Goal: Information Seeking & Learning: Learn about a topic

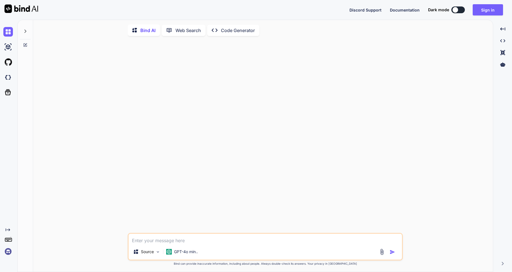
type textarea "x"
click at [494, 11] on button "Sign in" at bounding box center [488, 9] width 30 height 11
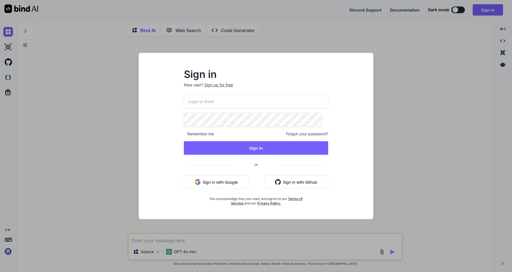
click at [200, 103] on input "email" at bounding box center [256, 101] width 144 height 14
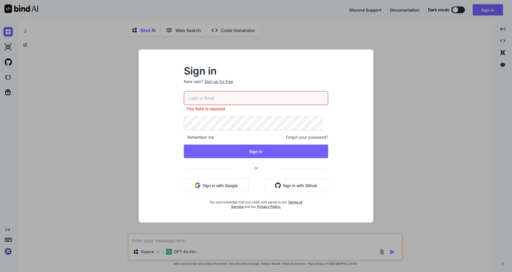
click at [205, 93] on input "email" at bounding box center [256, 98] width 144 height 14
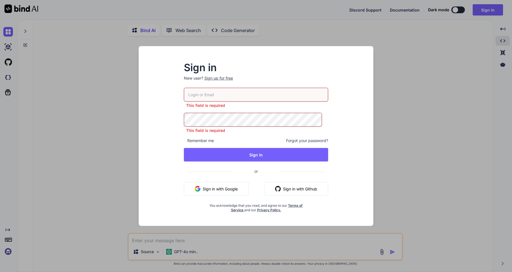
drag, startPoint x: 505, startPoint y: 36, endPoint x: 500, endPoint y: 39, distance: 6.2
click at [505, 36] on div "Sign in New user? Sign up for free This field is required This field is require…" at bounding box center [256, 136] width 512 height 272
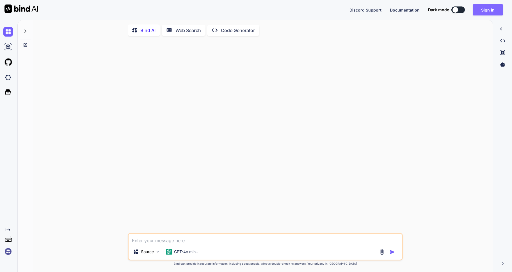
click at [489, 7] on button "Sign in" at bounding box center [488, 9] width 30 height 11
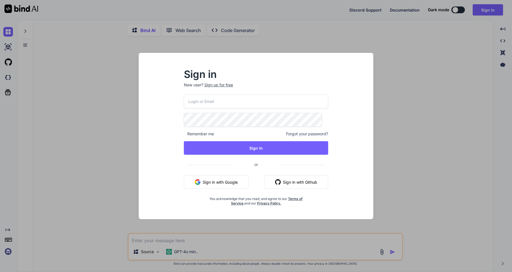
click at [237, 98] on input "email" at bounding box center [256, 101] width 144 height 14
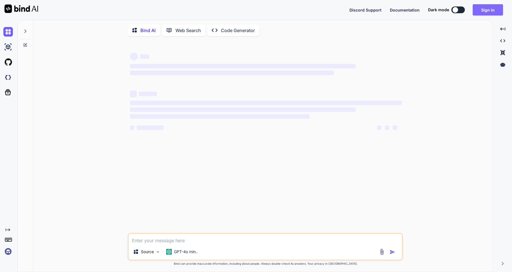
type textarea "x"
click at [486, 10] on button "Sign in" at bounding box center [488, 9] width 30 height 11
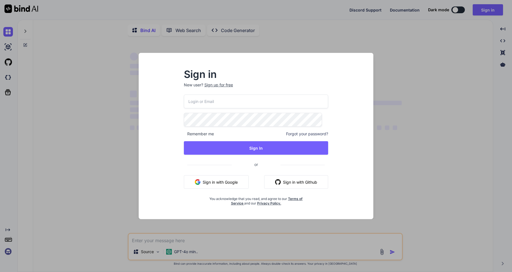
click at [207, 104] on input "email" at bounding box center [256, 101] width 144 height 14
type input "[EMAIL_ADDRESS][DOMAIN_NAME]"
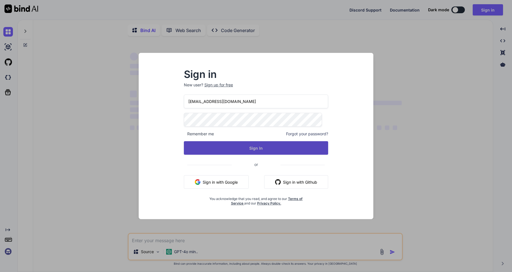
click at [246, 148] on button "Sign In" at bounding box center [256, 147] width 144 height 13
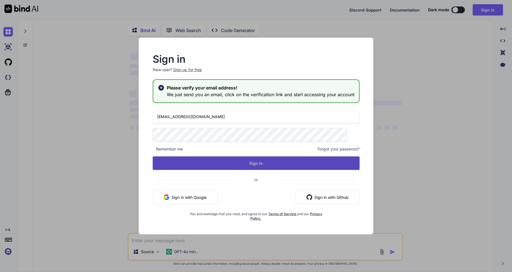
type textarea "x"
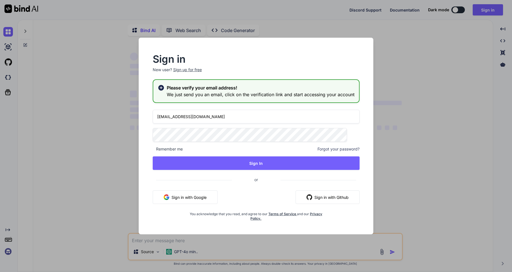
click at [210, 117] on input "moshtov@gmail.com" at bounding box center [256, 117] width 207 height 14
type input "m"
click at [293, 130] on div "Remember me Forgot your password? Sign In or Sign in with Google Sign in with G…" at bounding box center [256, 165] width 207 height 111
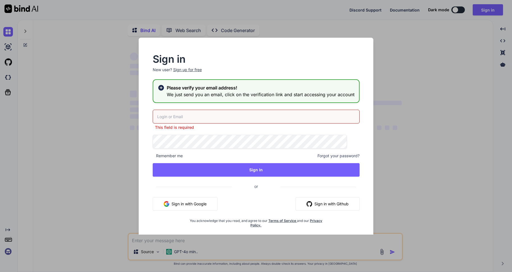
click at [293, 130] on div "This field is required Remember me Forgot your password? Sign In or Sign in wit…" at bounding box center [256, 169] width 207 height 118
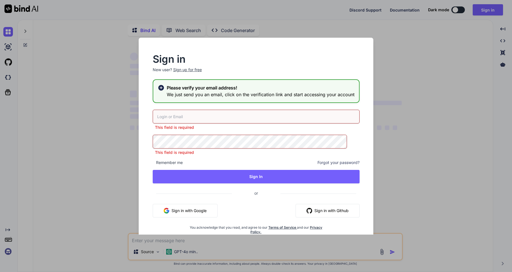
click at [122, 109] on div "Sign in New user? Sign up for free Please verify your email address! We just se…" at bounding box center [256, 136] width 512 height 272
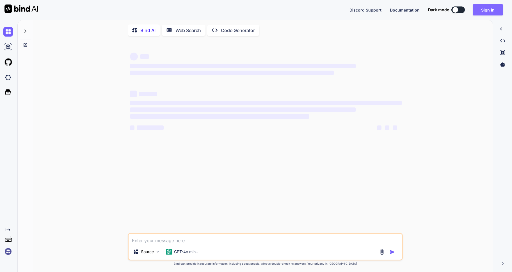
click at [492, 10] on button "Sign in" at bounding box center [488, 9] width 30 height 11
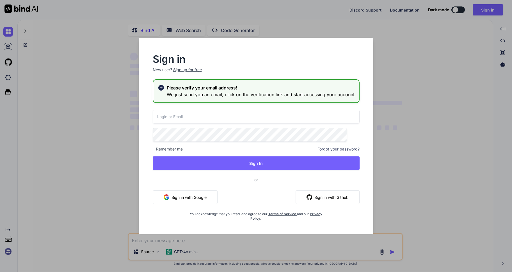
click at [186, 114] on input "email" at bounding box center [256, 117] width 207 height 14
type input "moshtov@proton.me"
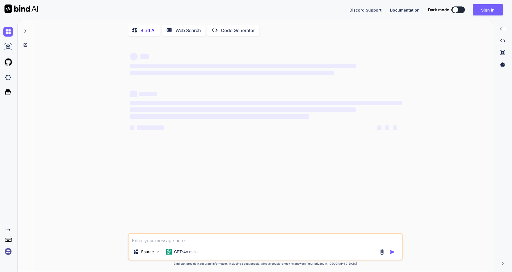
type textarea "x"
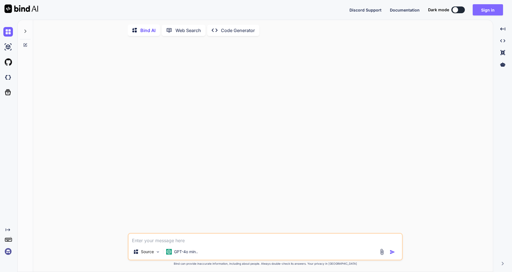
click at [483, 13] on button "Sign in" at bounding box center [488, 9] width 30 height 11
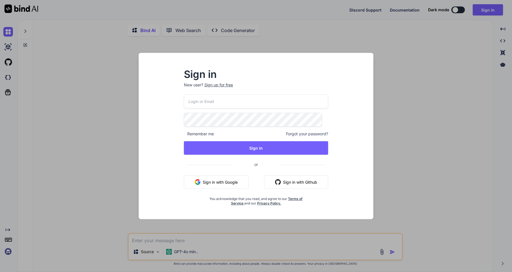
type input "moshtov@proton.me"
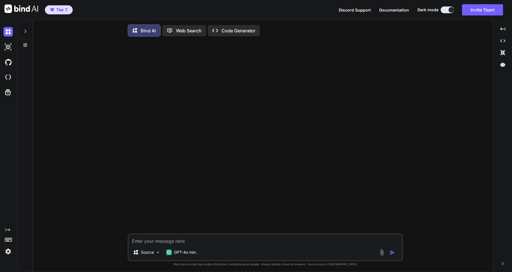
click at [26, 31] on icon at bounding box center [25, 31] width 4 height 4
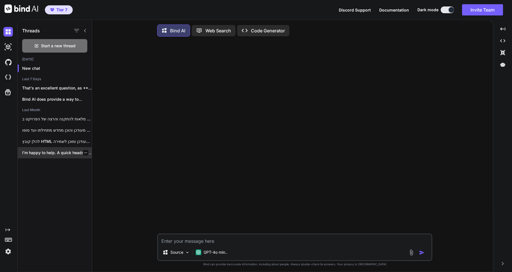
click at [44, 154] on p "I’m happy to help. A quick heads‑up:..." at bounding box center [57, 153] width 70 height 6
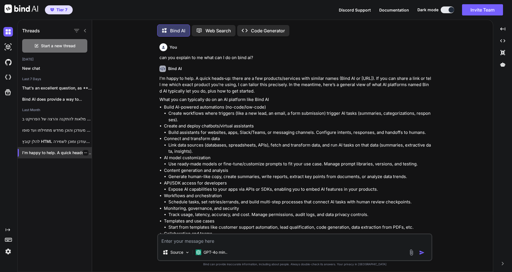
scroll to position [3, 0]
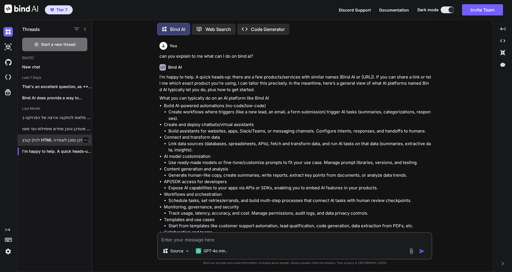
click at [41, 138] on p "להלן קובץ HTML שלם, מעודכן ומוכן לשמירה..." at bounding box center [57, 140] width 70 height 6
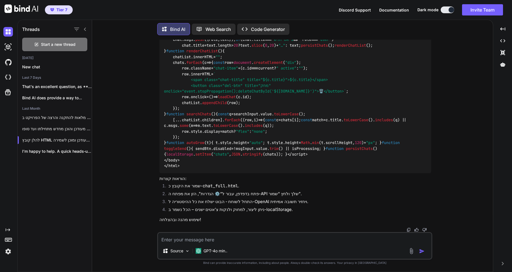
scroll to position [11652, 0]
click at [506, 27] on div "Created with Pixso." at bounding box center [503, 29] width 14 height 10
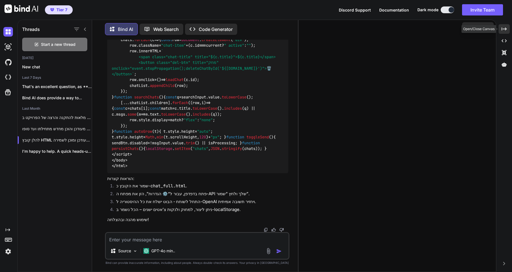
scroll to position [9759, 0]
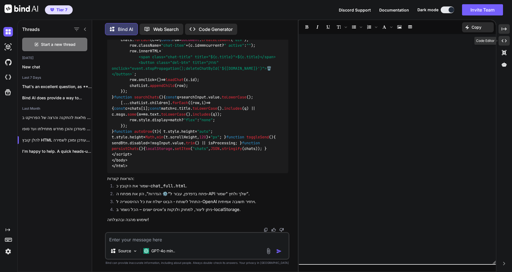
click at [504, 40] on icon "Created with Pixso." at bounding box center [504, 40] width 5 height 5
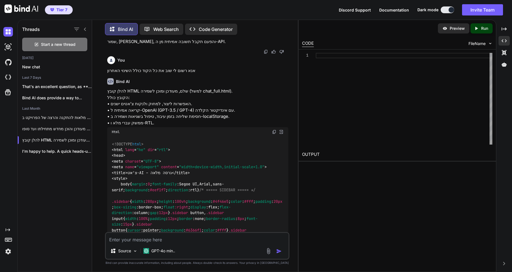
scroll to position [7371, 0]
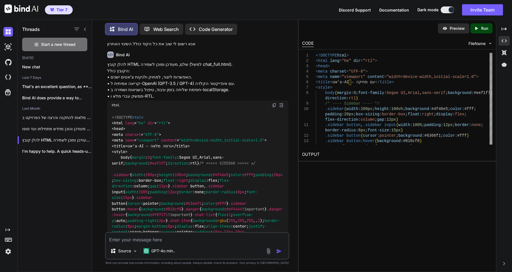
click at [481, 28] on p "Run" at bounding box center [484, 29] width 7 height 6
click at [454, 28] on p "Preview" at bounding box center [457, 29] width 15 height 6
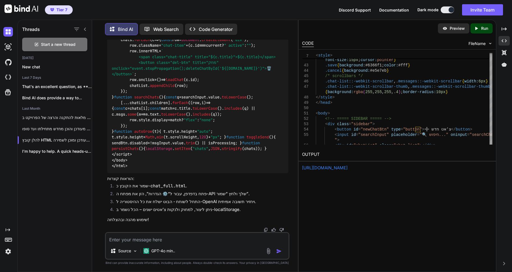
scroll to position [12434, 0]
click at [84, 138] on icon "button" at bounding box center [85, 139] width 3 height 3
click at [106, 148] on span "Rename and Save" at bounding box center [108, 150] width 33 height 6
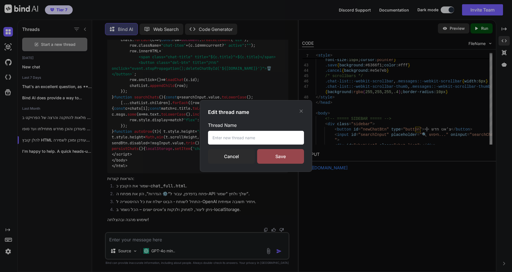
click at [231, 134] on input "text" at bounding box center [256, 138] width 96 height 14
type input "c"
type input "s"
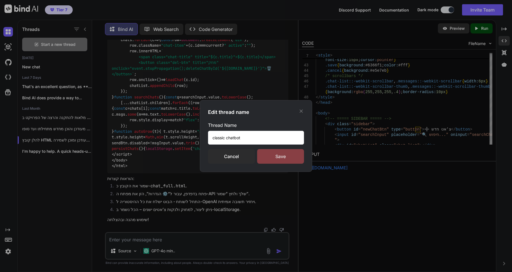
type input "classic chatbot"
click at [297, 157] on div "Save" at bounding box center [280, 156] width 47 height 15
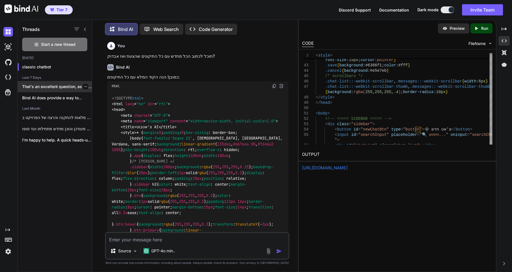
click at [51, 85] on p "That's an excellent question, as **Différance** is..." at bounding box center [57, 87] width 70 height 6
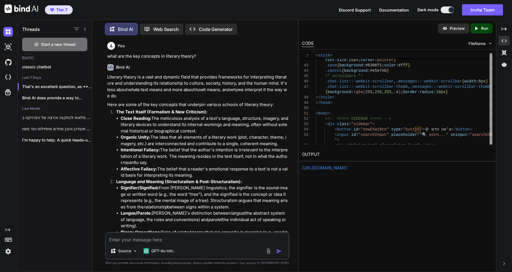
scroll to position [28, 0]
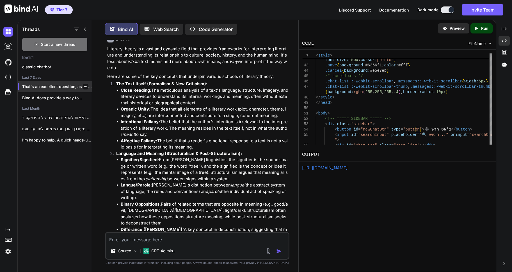
click at [84, 85] on icon "button" at bounding box center [85, 86] width 3 height 3
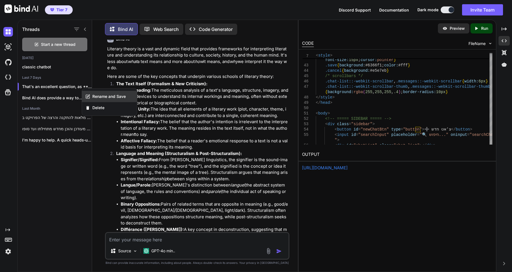
click at [115, 97] on span "Rename and Save" at bounding box center [108, 97] width 33 height 6
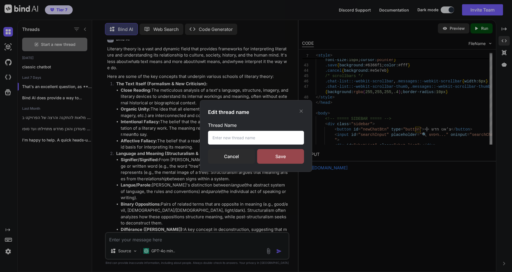
click at [241, 135] on input "text" at bounding box center [256, 138] width 96 height 14
type input "key concept of literary theory"
click at [293, 158] on div "Save" at bounding box center [280, 156] width 47 height 15
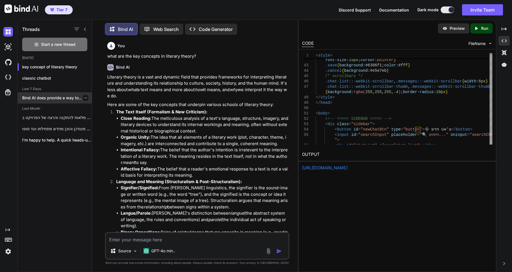
click at [46, 97] on p "Bind AI does provide a way to..." at bounding box center [57, 98] width 70 height 6
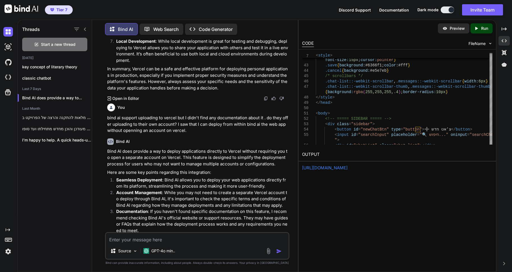
scroll to position [383, 0]
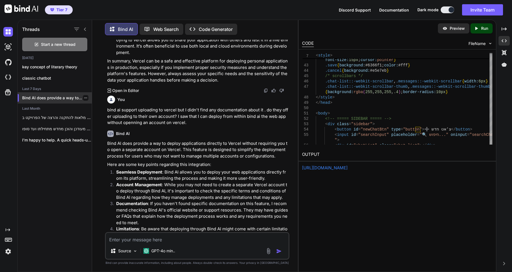
click at [85, 96] on icon "button" at bounding box center [85, 97] width 3 height 3
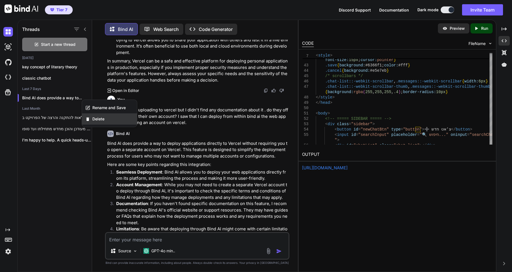
click at [104, 117] on span "Delete" at bounding box center [98, 119] width 12 height 6
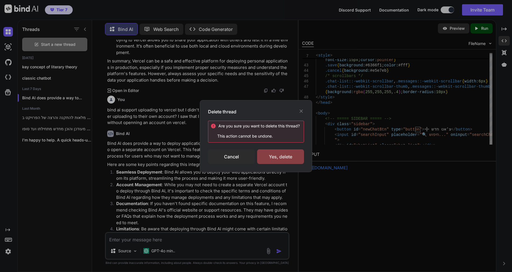
click at [295, 158] on div "Yes, delete" at bounding box center [280, 156] width 47 height 15
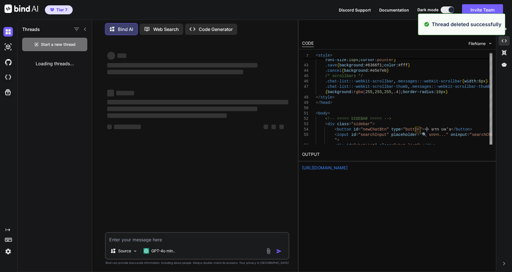
scroll to position [0, 0]
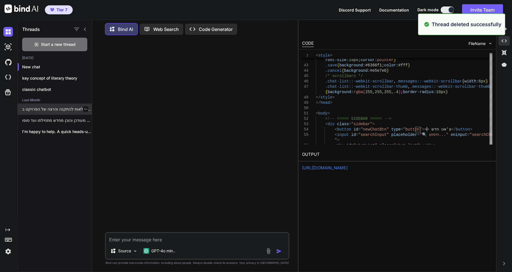
click at [42, 108] on p "הנחיות מלאות להתקנה והרצה של הפרויקט ב-Windows..." at bounding box center [57, 109] width 70 height 6
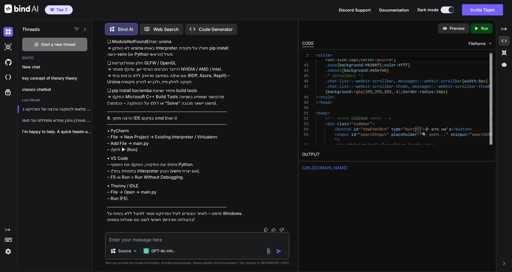
scroll to position [11767, 0]
click at [87, 108] on p "הנחיות מלאות להתקנה והרצה של הפרויקט ב-Windows..." at bounding box center [57, 109] width 70 height 6
click at [85, 109] on icon "button" at bounding box center [85, 109] width 3 height 1
click at [105, 119] on span "Rename and Save" at bounding box center [108, 119] width 33 height 6
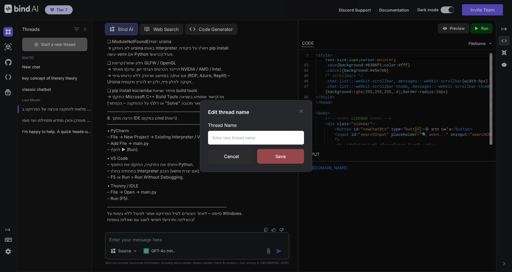
click at [233, 138] on input "text" at bounding box center [256, 138] width 96 height 14
type input "Q"
click at [214, 137] on input "classic Hungarian Qube" at bounding box center [256, 138] width 96 height 14
type input "Classic Hungarian Qube"
click at [278, 155] on div "Save" at bounding box center [280, 156] width 47 height 15
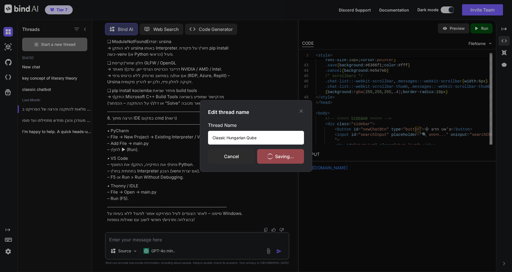
scroll to position [0, 0]
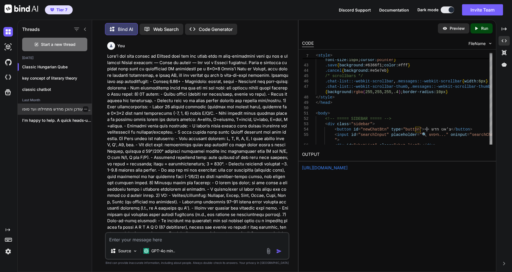
click at [44, 107] on p "מעודכן והוכן מחדש מתחילתו ועד סופו —..." at bounding box center [57, 109] width 70 height 6
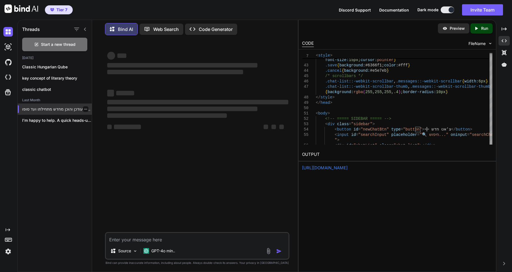
click at [42, 106] on p "מעודכן והוכן מחדש מתחילתו ועד סופו —..." at bounding box center [57, 109] width 70 height 6
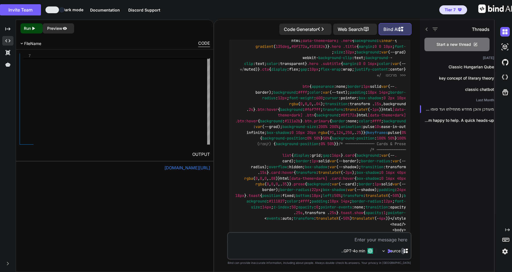
scroll to position [2725, 0]
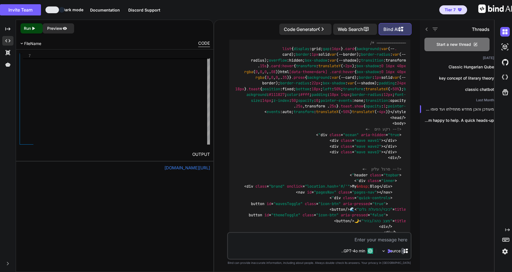
click at [28, 28] on p "Run" at bounding box center [27, 29] width 7 height 6
click at [61, 28] on p "Preview" at bounding box center [54, 29] width 15 height 6
click at [165, 168] on link "https://app.onecompiler.com/43xn9qywb_43xnpdwzj" at bounding box center [188, 167] width 46 height 5
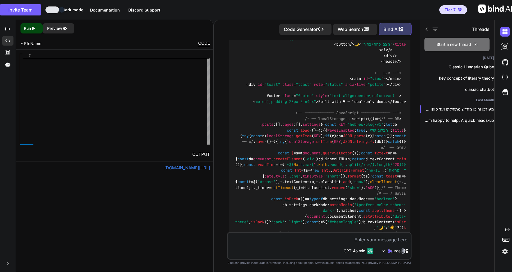
scroll to position [2978, 0]
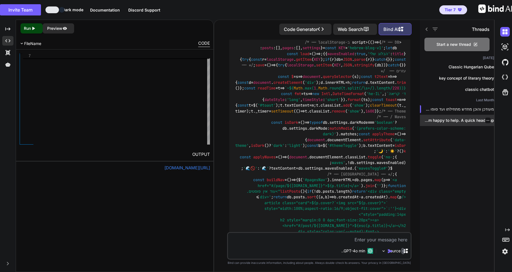
drag, startPoint x: 423, startPoint y: 108, endPoint x: 424, endPoint y: 121, distance: 12.4
click at [425, 123] on div "מעודכן והוכן מחדש מתחילתו ועד סופו —... I’m happy to help. A quick heads‑up:..." at bounding box center [457, 114] width 74 height 22
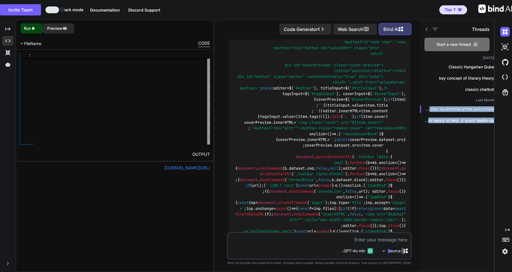
scroll to position [11256, 0]
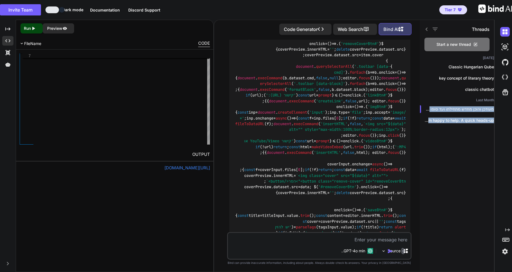
click at [32, 28] on icon "Created with Pixso." at bounding box center [33, 28] width 5 height 5
click at [165, 167] on link "https://app.onecompiler.com/43xn9qyvf_43xnpm4cd" at bounding box center [188, 167] width 46 height 5
click at [488, 109] on icon "button" at bounding box center [488, 109] width 3 height 1
click at [459, 118] on span "Rename and Save" at bounding box center [454, 119] width 33 height 6
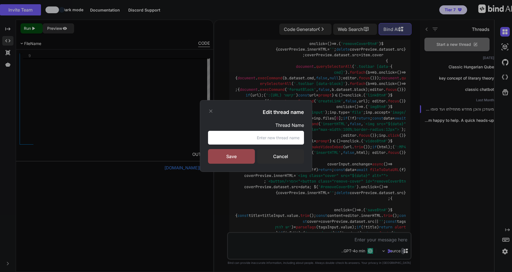
click at [261, 137] on input "text" at bounding box center [256, 138] width 96 height 14
type input "Blog in hebrew and english"
click at [215, 153] on div "Save" at bounding box center [231, 156] width 47 height 15
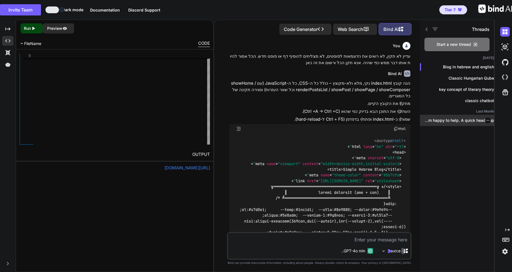
click at [462, 118] on p "I’m happy to help. A quick heads‑up:..." at bounding box center [460, 120] width 70 height 6
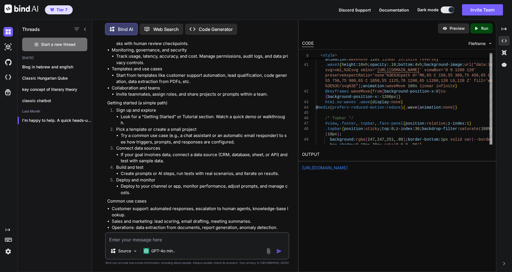
scroll to position [197, 0]
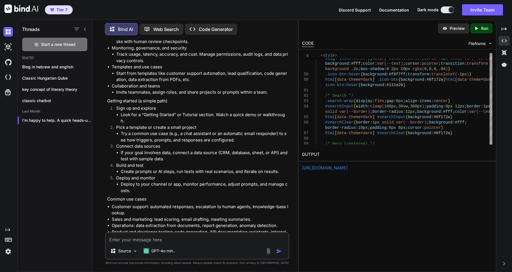
click at [351, 164] on div "OUTPUT https://app.onecompiler.com/43xn9qyvf_43xnpm4cd" at bounding box center [397, 159] width 197 height 23
click at [344, 169] on link "https://app.onecompiler.com/43xn9qyvf_43xnpm4cd" at bounding box center [325, 167] width 46 height 5
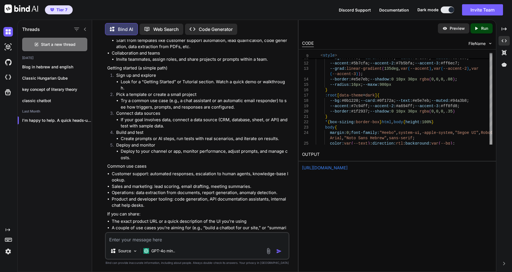
scroll to position [238, 0]
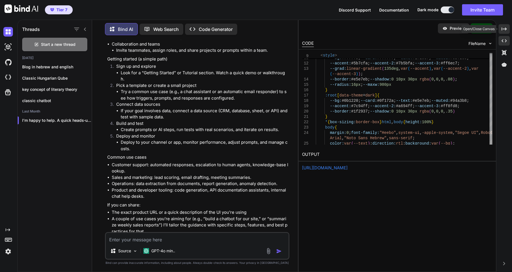
click at [500, 27] on div "Created with Pixso." at bounding box center [504, 29] width 11 height 10
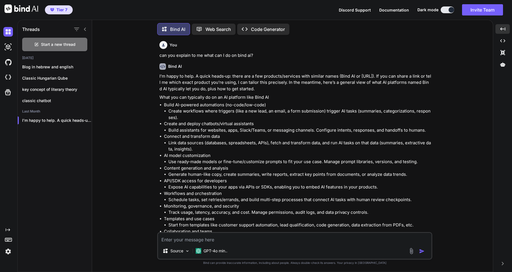
scroll to position [0, 0]
click at [85, 119] on div at bounding box center [86, 120] width 6 height 6
click at [84, 120] on icon "button" at bounding box center [85, 120] width 3 height 1
click at [105, 131] on span "Rename and Save" at bounding box center [108, 130] width 33 height 6
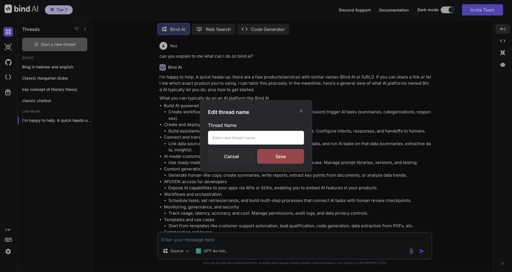
click at [263, 136] on input "text" at bounding box center [256, 138] width 96 height 14
type input "Bind AI Features"
click at [291, 158] on div "Save" at bounding box center [280, 156] width 47 height 15
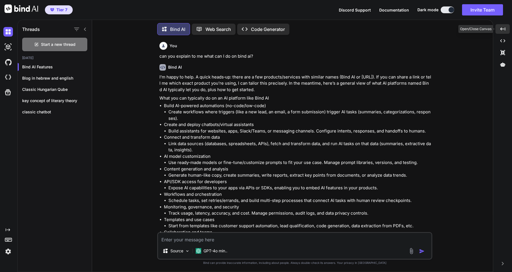
click at [506, 28] on div "Created with Pixso." at bounding box center [503, 29] width 14 height 10
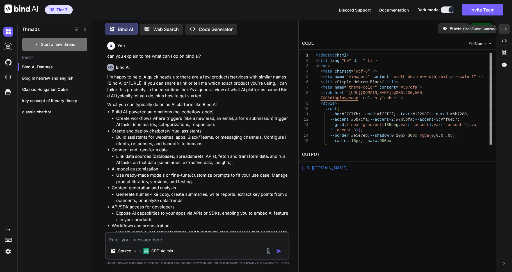
click at [506, 28] on icon at bounding box center [504, 28] width 5 height 3
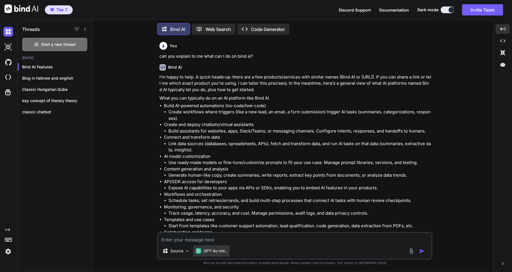
click at [220, 253] on p "GPT-4o min.." at bounding box center [216, 251] width 24 height 6
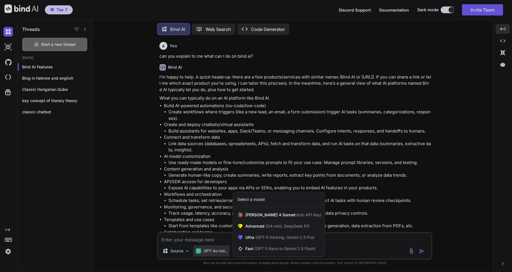
click at [219, 251] on div at bounding box center [256, 136] width 512 height 272
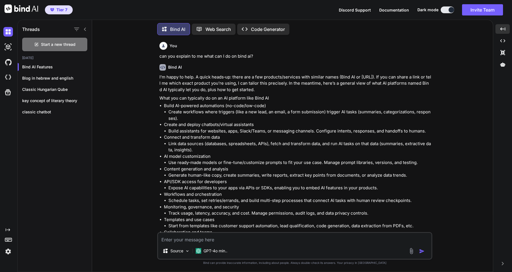
click at [9, 251] on img at bounding box center [8, 251] width 10 height 10
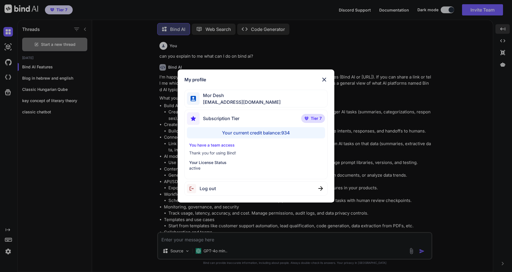
click at [324, 80] on img at bounding box center [324, 79] width 7 height 7
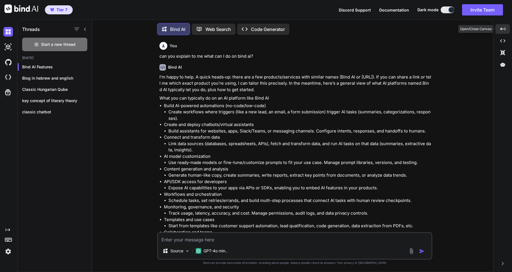
click at [507, 28] on div "Created with Pixso." at bounding box center [503, 29] width 14 height 10
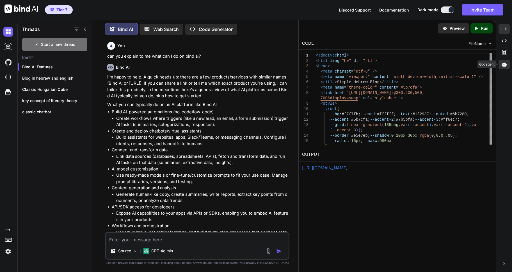
click at [505, 64] on icon at bounding box center [504, 64] width 5 height 4
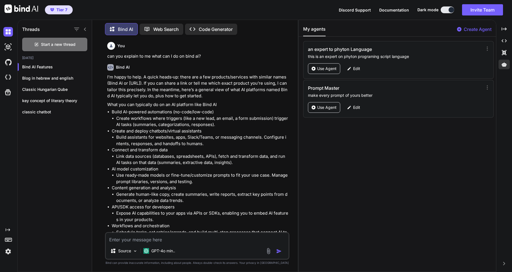
click at [477, 30] on p "Create Agent" at bounding box center [478, 29] width 28 height 7
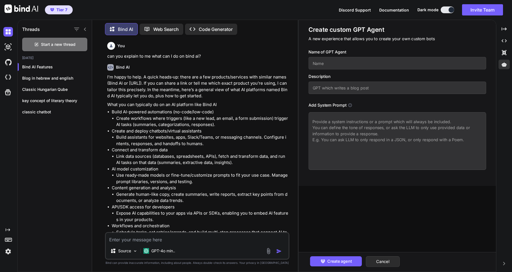
click at [325, 61] on input "text" at bounding box center [398, 63] width 178 height 12
click at [386, 261] on button "Cancel" at bounding box center [383, 261] width 34 height 11
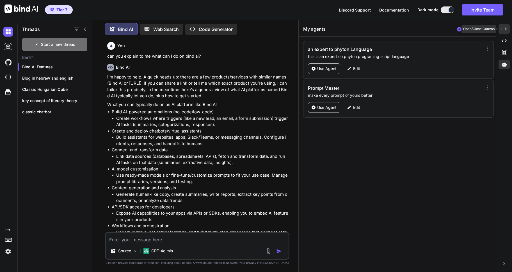
click at [505, 29] on icon "Created with Pixso." at bounding box center [504, 28] width 5 height 5
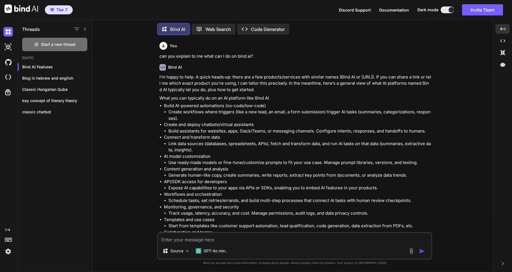
click at [265, 26] on p "Code Generator" at bounding box center [268, 29] width 34 height 7
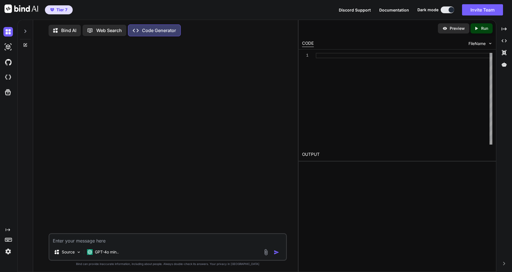
click at [27, 31] on icon at bounding box center [25, 31] width 4 height 4
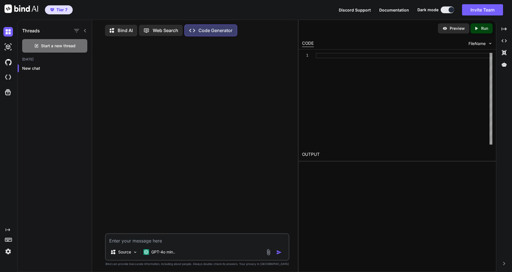
click at [27, 31] on h1 "Threads" at bounding box center [31, 30] width 18 height 7
click at [117, 30] on icon at bounding box center [114, 30] width 8 height 7
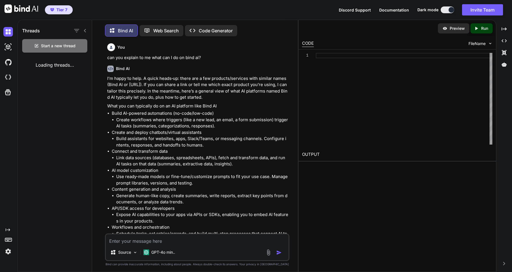
scroll to position [3, 0]
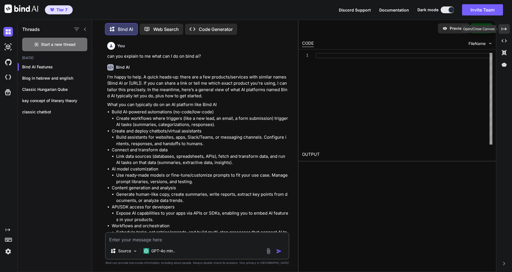
click at [507, 29] on div "Created with Pixso." at bounding box center [504, 29] width 11 height 10
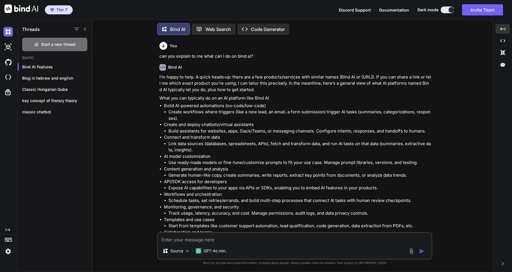
click at [8, 229] on icon "Created with Pixso." at bounding box center [8, 229] width 4 height 4
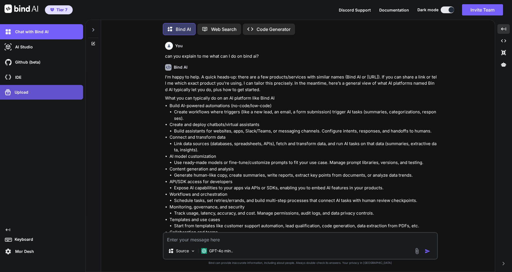
click at [21, 91] on p "Upload" at bounding box center [20, 92] width 16 height 6
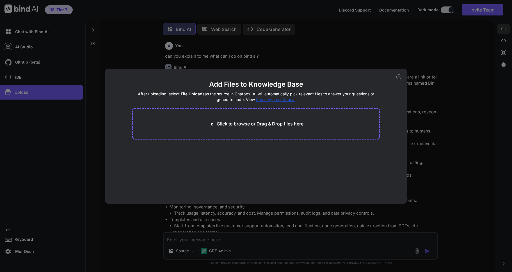
click at [400, 76] on icon at bounding box center [399, 76] width 5 height 5
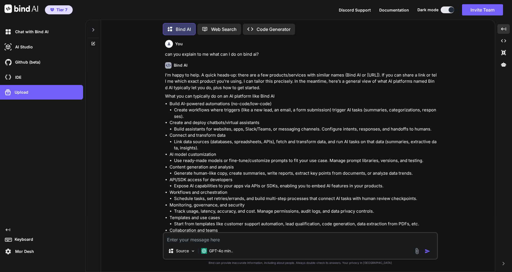
scroll to position [0, 0]
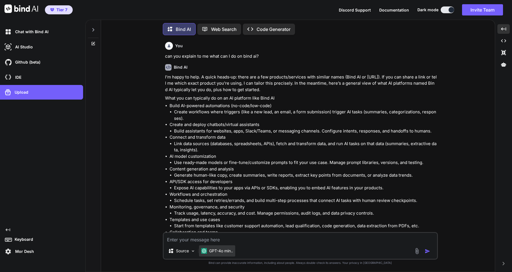
click at [225, 251] on p "GPT-4o min.." at bounding box center [221, 251] width 24 height 6
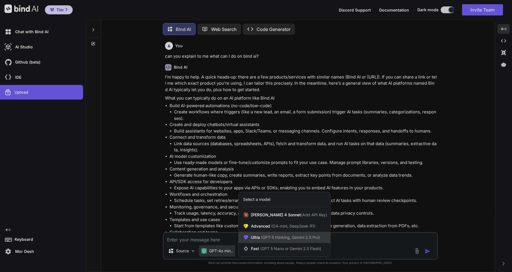
click at [268, 237] on span "(GPT-5 thinking, Gemini 2.5 Pro)" at bounding box center [290, 237] width 60 height 5
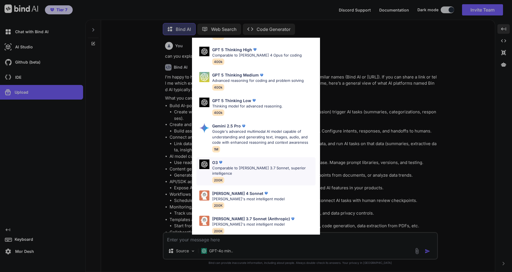
scroll to position [46, 0]
click at [238, 137] on p "Google's advanced multimodal AI model capable of understanding and generating t…" at bounding box center [263, 136] width 103 height 17
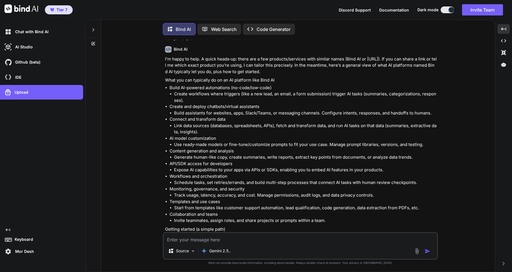
scroll to position [0, 0]
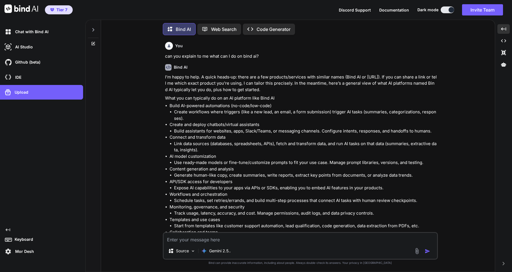
click at [94, 28] on icon at bounding box center [93, 29] width 2 height 3
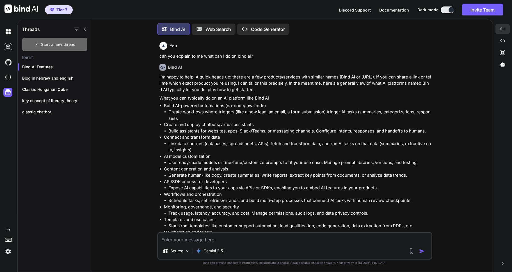
click at [50, 43] on span "Start a new thread" at bounding box center [58, 45] width 35 height 6
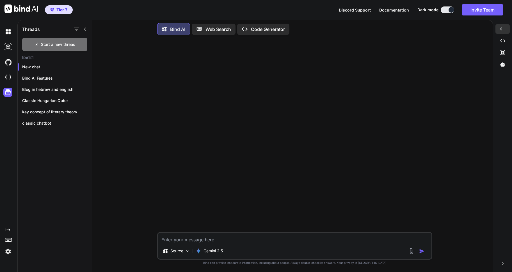
click at [412, 252] on img at bounding box center [411, 250] width 6 height 6
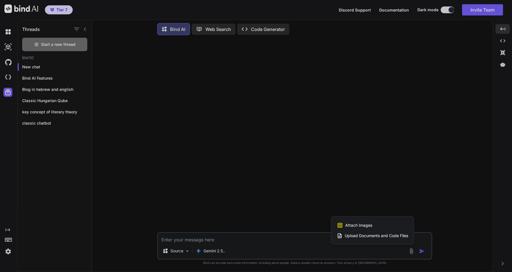
click at [371, 237] on span "Upload Documents and Code Files" at bounding box center [376, 236] width 63 height 6
type textarea "x"
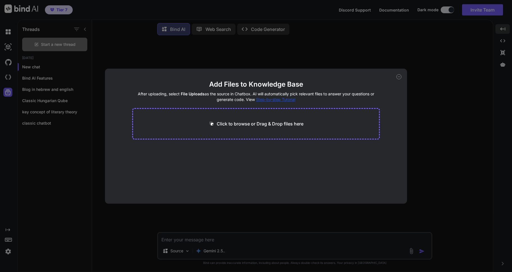
click at [266, 122] on p "Click to browse or Drag & Drop files here" at bounding box center [260, 123] width 87 height 7
type input "C:\fakepath\The Code of Influence.pdf"
click at [372, 186] on button "Finish" at bounding box center [370, 186] width 20 height 11
click at [398, 76] on icon at bounding box center [399, 76] width 5 height 5
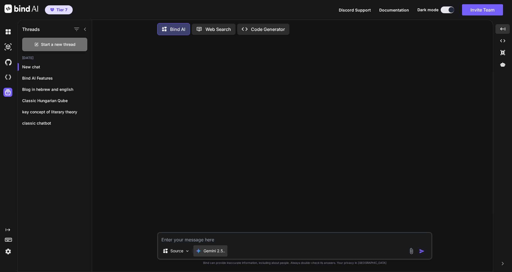
click at [211, 251] on p "Gemini 2.5.." at bounding box center [215, 251] width 22 height 6
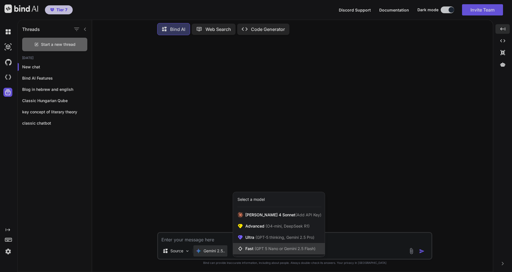
click at [259, 248] on span "(GPT 5 Nano or Gemini 2.5 Flash)" at bounding box center [285, 248] width 61 height 5
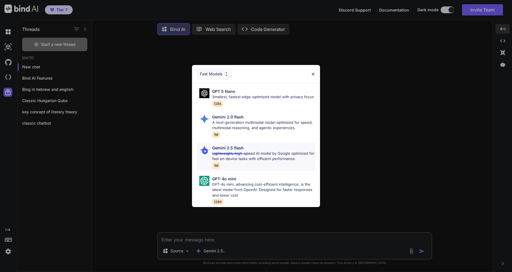
click at [244, 151] on p "Lightweight, high-speed AI model by Google optimized for fast on-device tasks w…" at bounding box center [263, 156] width 103 height 11
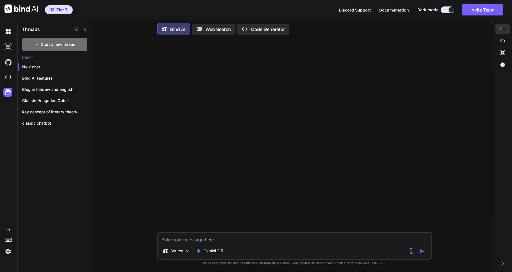
click at [179, 239] on textarea at bounding box center [295, 238] width 274 height 10
type textarea "what are the principles of the code of influence?"
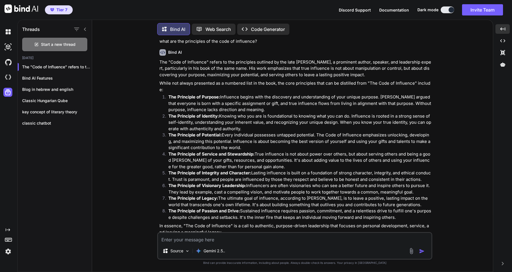
scroll to position [22, 0]
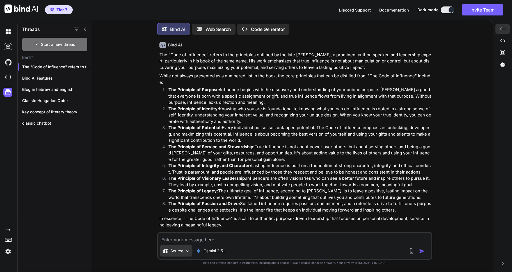
click at [184, 248] on div "Source" at bounding box center [176, 250] width 32 height 11
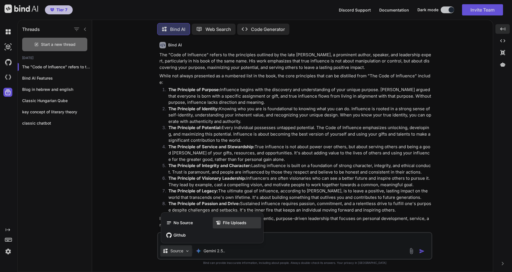
click at [234, 222] on span "File Uploads" at bounding box center [235, 223] width 24 height 6
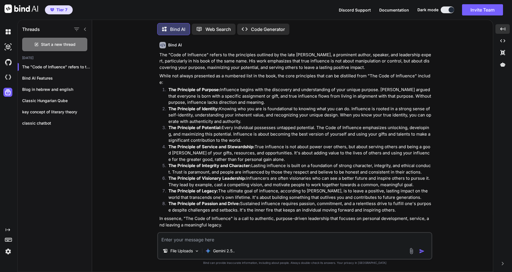
click at [168, 238] on textarea at bounding box center [295, 238] width 274 height 10
type textarea "great . and now can you tell me the same thing about the file uploaded about th…"
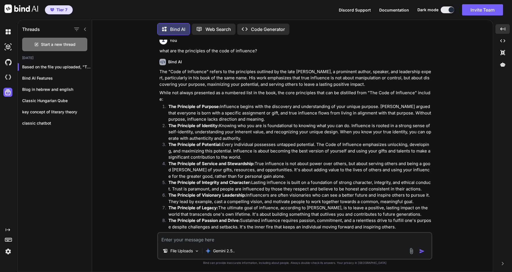
scroll to position [0, 0]
